Goal: Use online tool/utility: Use online tool/utility

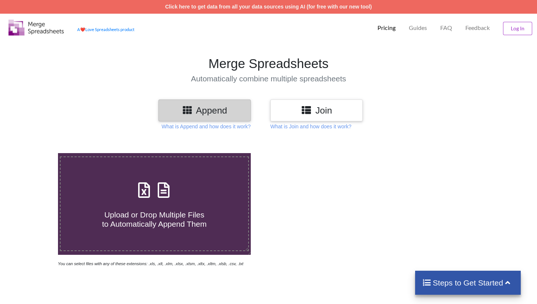
click at [0, 96] on html "Click here to get data from all your data sources using AI (for free with our n…" at bounding box center [268, 152] width 537 height 304
click at [333, 119] on div "Join" at bounding box center [316, 110] width 92 height 22
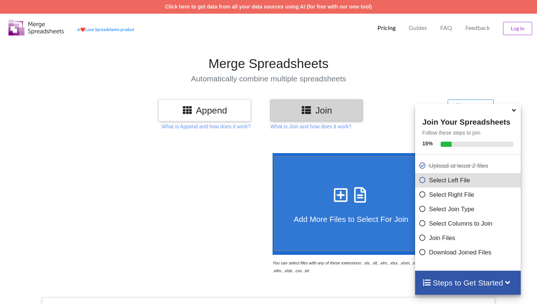
scroll to position [258, 0]
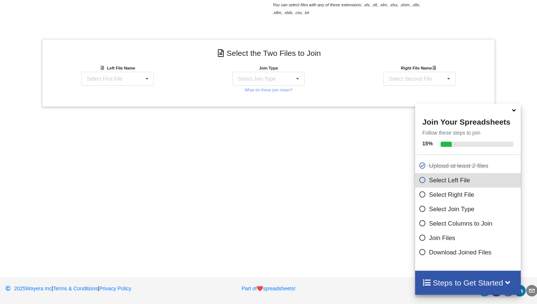
click at [127, 86] on div "Left File Name Select First File matters [DATE] [DATE].csv Matter balance summa…" at bounding box center [117, 79] width 151 height 30
click at [121, 79] on div "Select First File" at bounding box center [104, 78] width 35 height 5
click at [108, 123] on span "Matter balance summary (09_03_2025).csv" at bounding box center [115, 118] width 57 height 11
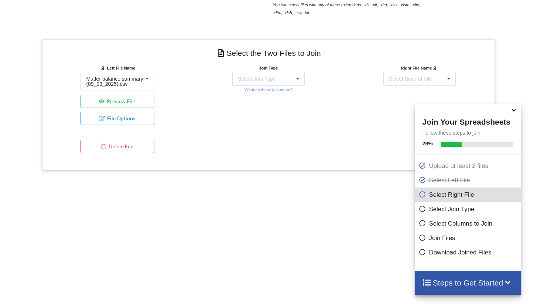
click at [252, 86] on div "Join Type Select Join Type INNER JOIN LEFT JOIN RIGHT JOIN FULL JOIN What do th…" at bounding box center [269, 79] width 74 height 30
click at [283, 80] on div "Select Join Type INNER JOIN LEFT JOIN RIGHT JOIN FULL JOIN" at bounding box center [268, 79] width 72 height 14
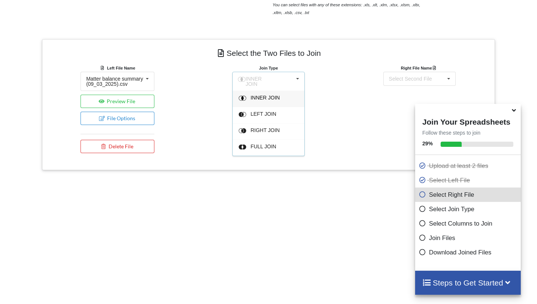
click at [267, 95] on span "INNER JOIN" at bounding box center [264, 98] width 29 height 6
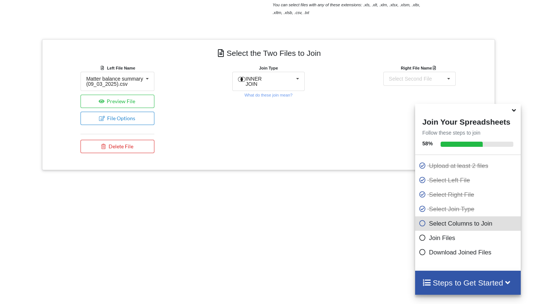
click at [515, 112] on icon at bounding box center [514, 109] width 8 height 7
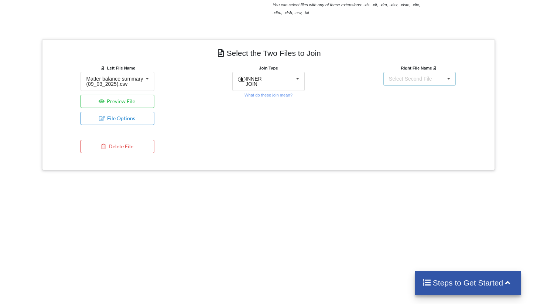
click at [434, 84] on div "Select Second File matters [DATE] [DATE].csv Matter balance summary (09_03_2025…" at bounding box center [419, 79] width 72 height 14
click at [409, 99] on span "matters [DATE] [DATE].csv" at bounding box center [406, 100] width 35 height 11
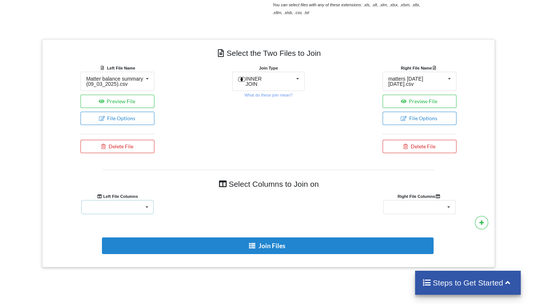
click at [128, 210] on div "Responsible Attorney Client Accounts Receivable Time In Progress Expense In Pro…" at bounding box center [117, 207] width 72 height 14
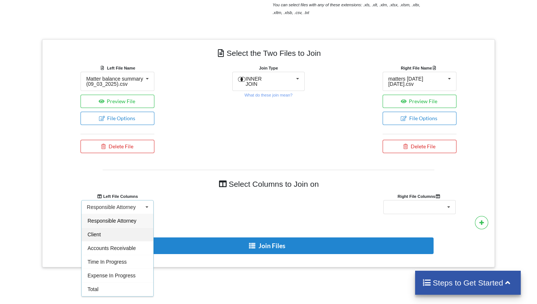
click at [102, 240] on div "Client" at bounding box center [118, 234] width 72 height 14
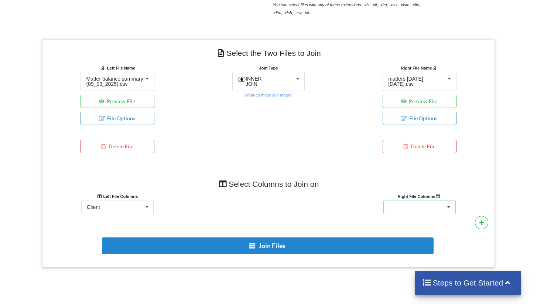
click at [415, 212] on div "Client Name Client Location Minimum Threshold Refill Request Due Hold/Lock No R…" at bounding box center [419, 207] width 72 height 14
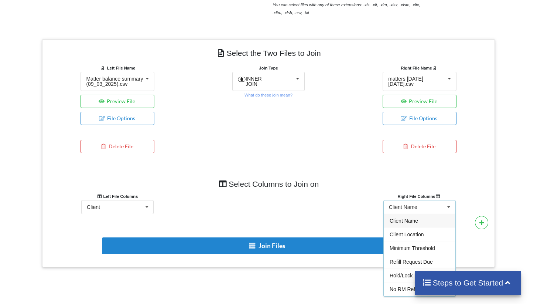
click at [414, 223] on span "Client Name" at bounding box center [404, 221] width 28 height 6
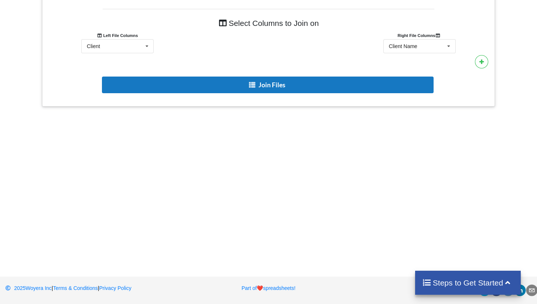
scroll to position [438, 0]
click at [288, 83] on button "Join Files" at bounding box center [267, 84] width 331 height 17
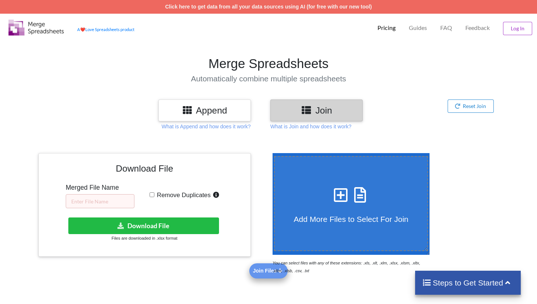
scroll to position [0, 0]
click at [93, 204] on input "text" at bounding box center [100, 201] width 69 height 14
type input "09.03 RM"
click at [153, 194] on input "Remove Duplicates" at bounding box center [152, 194] width 5 height 5
checkbox input "true"
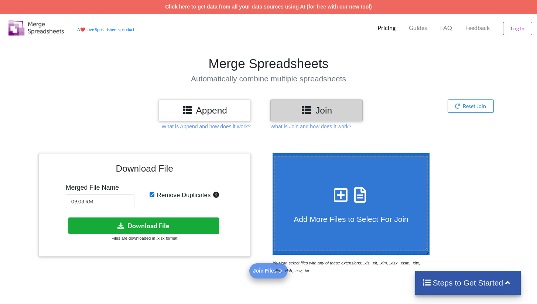
click at [172, 221] on button "Download File" at bounding box center [143, 225] width 151 height 17
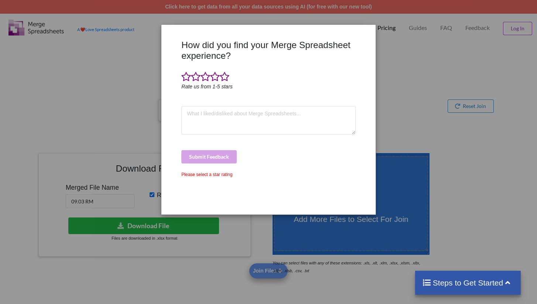
click at [403, 123] on div "How did you find your Merge Spreadsheet experience? Rate us from 1-5 stars Subm…" at bounding box center [268, 152] width 537 height 304
